Goal: Information Seeking & Learning: Learn about a topic

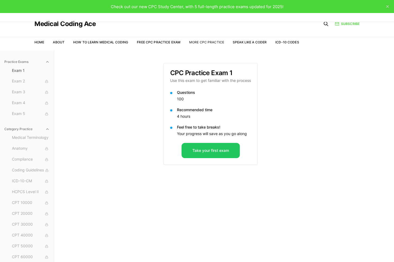
click at [204, 42] on link "More CPC Practice" at bounding box center [206, 42] width 35 height 4
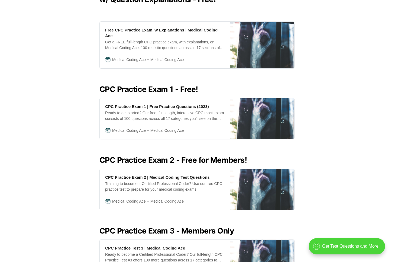
scroll to position [62, 0]
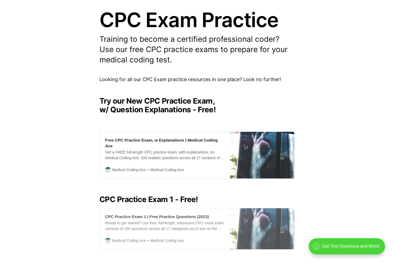
click at [146, 216] on div "CPC Practice Exam 1 | Free Practice Questions (2023)" at bounding box center [157, 217] width 104 height 6
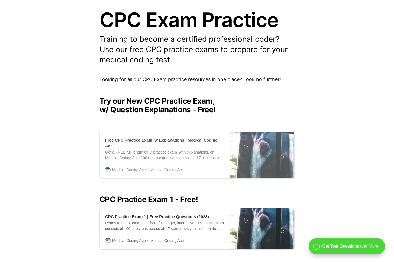
click at [175, 149] on div "Get a FREE full-length CPC practice exam, with explanations, on Medical Coding …" at bounding box center [165, 154] width 120 height 11
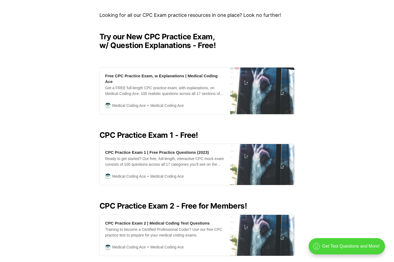
scroll to position [0, 0]
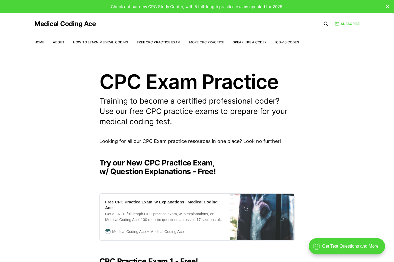
click at [207, 42] on link "More CPC Practice" at bounding box center [206, 42] width 35 height 4
click at [43, 42] on link "Home" at bounding box center [39, 42] width 10 height 4
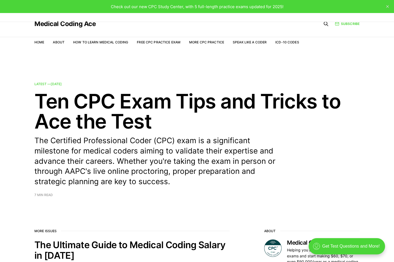
click at [260, 9] on span "Check out our new CPC Study Center, with 5 full-length practice exams updated f…" at bounding box center [197, 6] width 173 height 5
click at [154, 43] on link "Free CPC Practice Exam" at bounding box center [159, 42] width 44 height 4
